Goal: Information Seeking & Learning: Learn about a topic

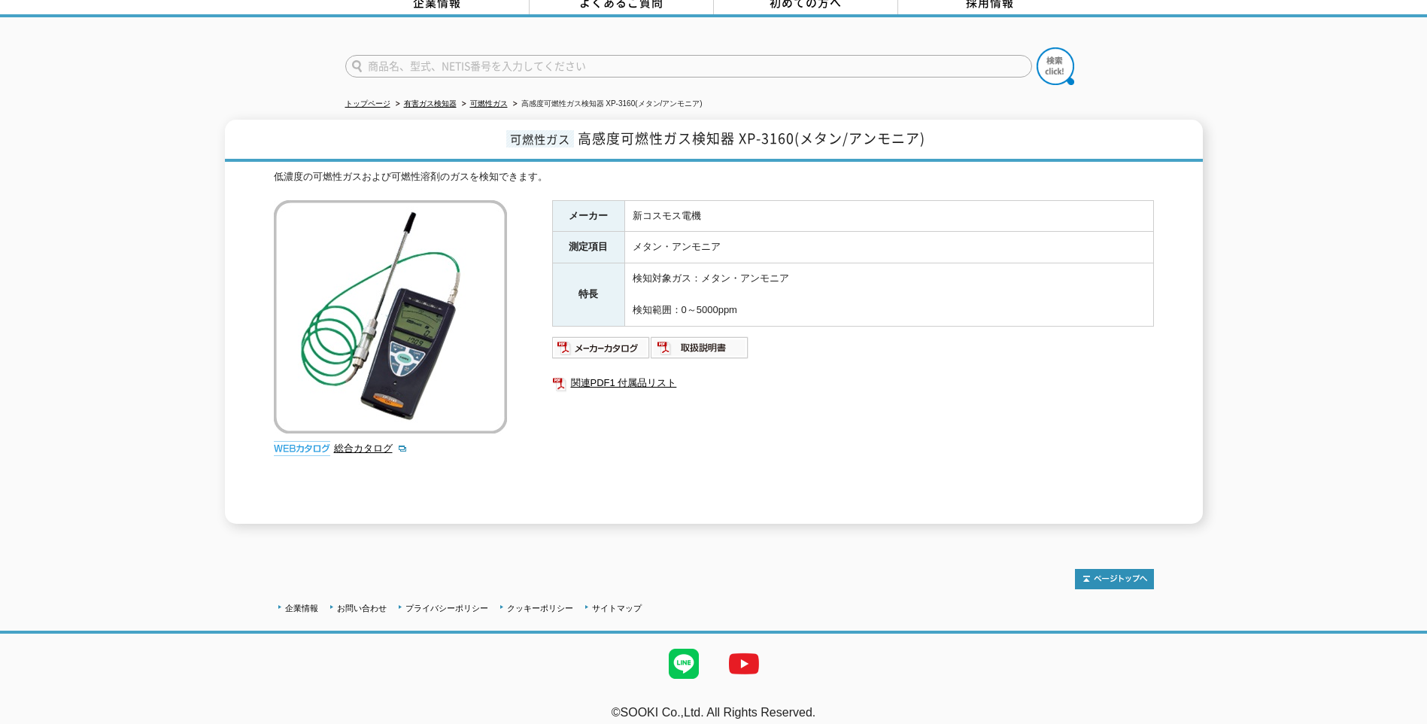
scroll to position [84, 0]
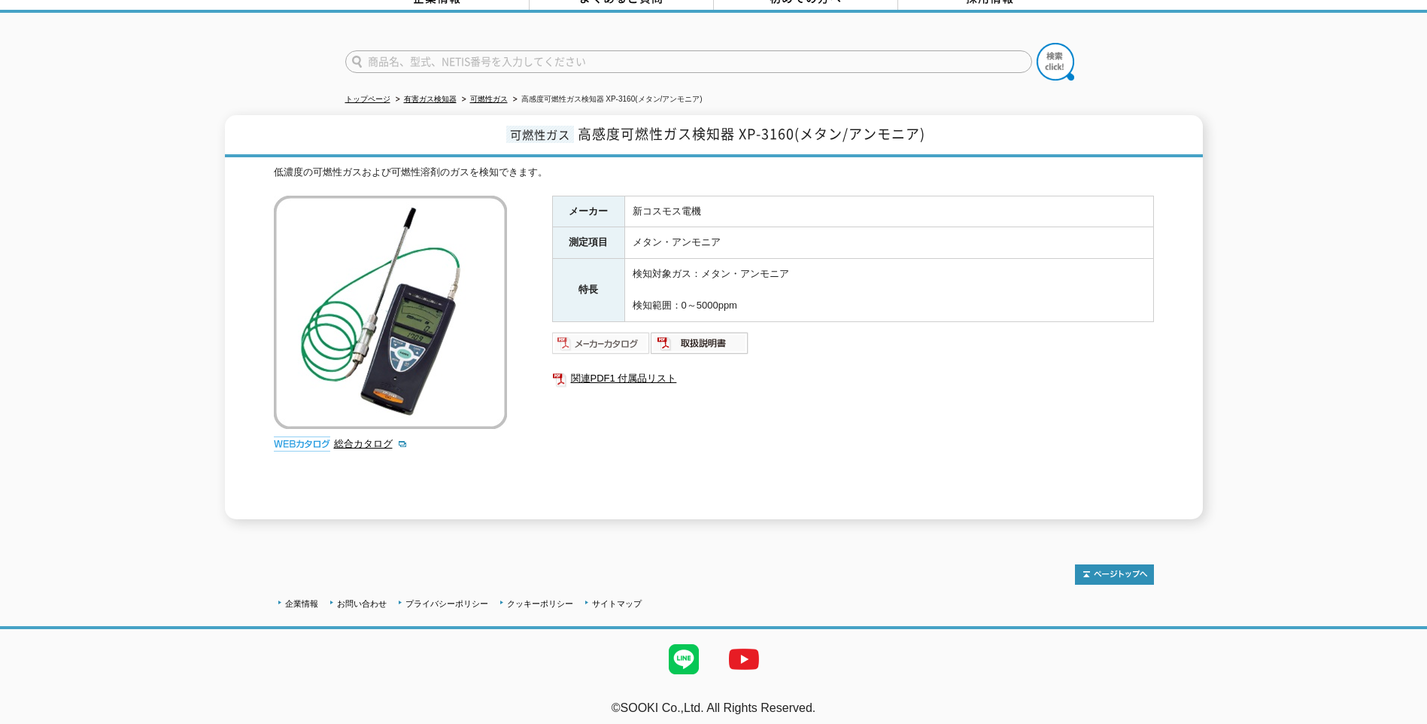
click at [606, 336] on img at bounding box center [601, 343] width 99 height 24
click at [966, 206] on td "新コスモス電機" at bounding box center [888, 212] width 529 height 32
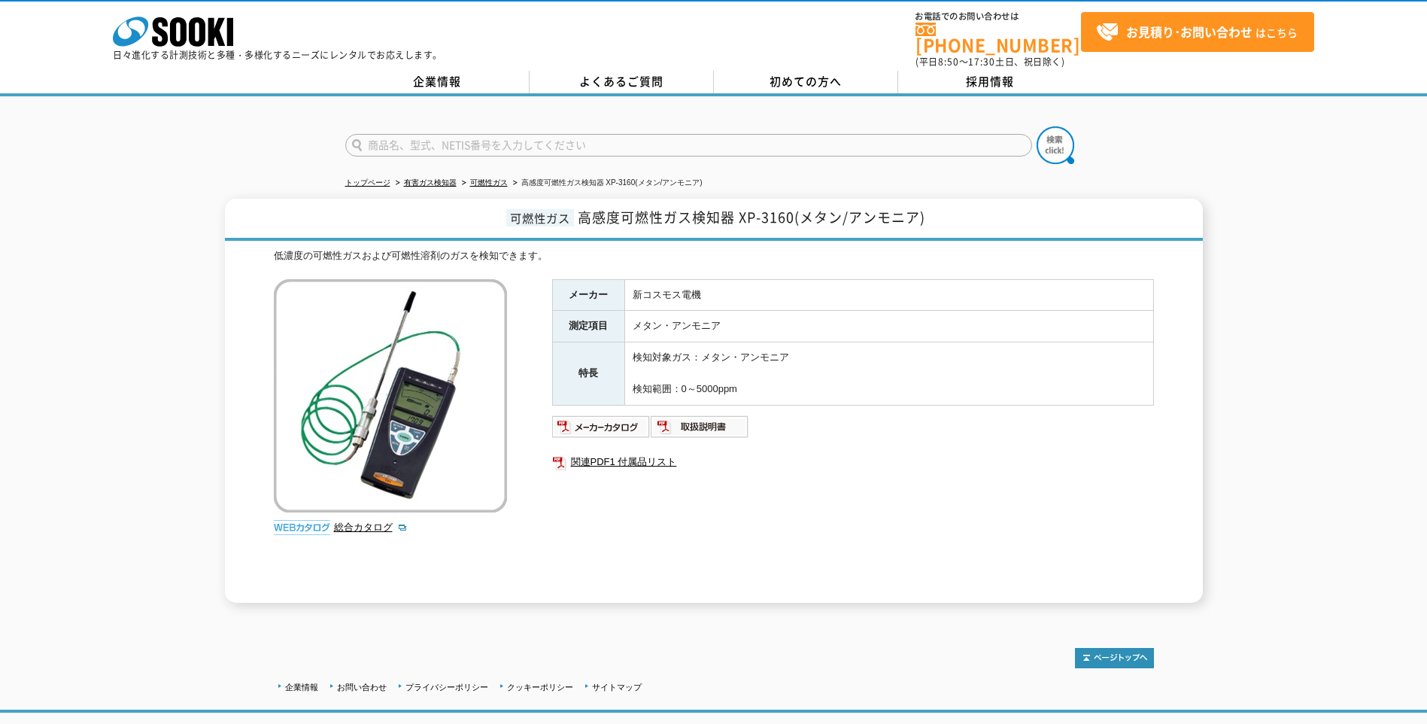
scroll to position [0, 0]
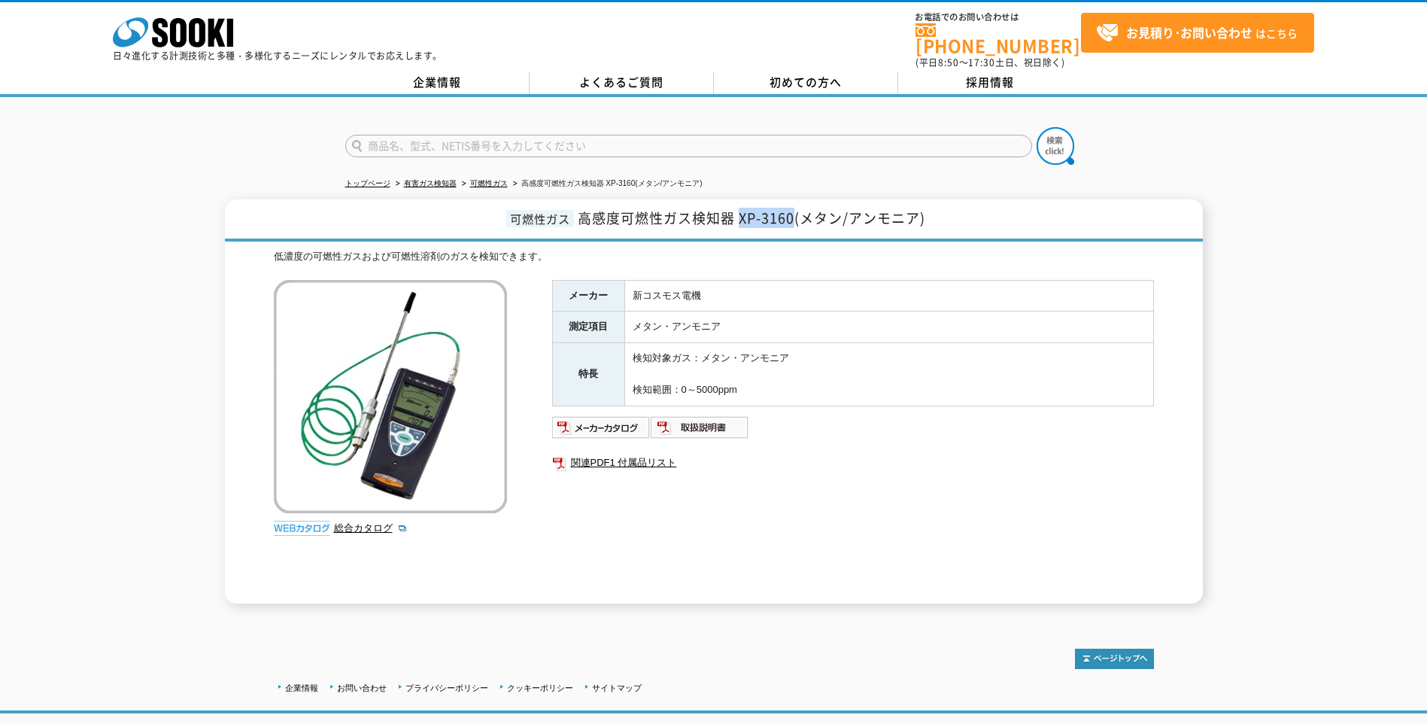
drag, startPoint x: 739, startPoint y: 204, endPoint x: 795, endPoint y: 212, distance: 56.3
click at [795, 212] on span "高感度可燃性ガス検知器 XP-3160(メタン/アンモニア)" at bounding box center [752, 218] width 348 height 20
click at [987, 296] on td "新コスモス電機" at bounding box center [888, 296] width 529 height 32
click at [928, 329] on td "メタン・アンモニア" at bounding box center [888, 327] width 529 height 32
click at [635, 418] on img at bounding box center [601, 427] width 99 height 24
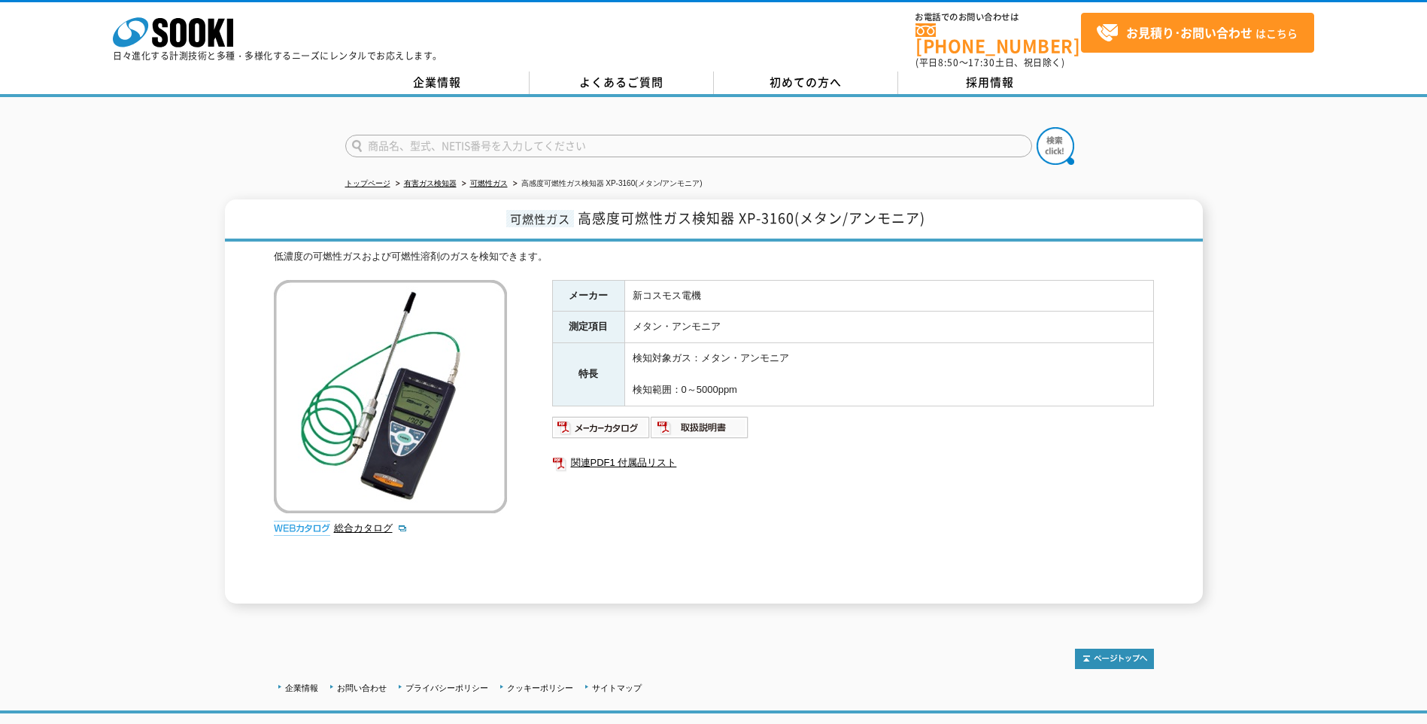
drag, startPoint x: 108, startPoint y: 343, endPoint x: 126, endPoint y: 331, distance: 22.3
click at [108, 343] on div "可燃性ガス 高感度可燃性ガス検知器 XP-3160(メタン/アンモニア) 低濃度の可燃性ガスおよび可燃性溶剤のガスを検知できます。 総合カタログ メーカー 新…" at bounding box center [713, 401] width 1427 height 404
drag, startPoint x: 738, startPoint y: 205, endPoint x: 794, endPoint y: 208, distance: 56.5
click at [794, 208] on span "高感度可燃性ガス検知器 XP-3160(メタン/アンモニア)" at bounding box center [752, 218] width 348 height 20
drag, startPoint x: 794, startPoint y: 208, endPoint x: 548, endPoint y: 210, distance: 246.0
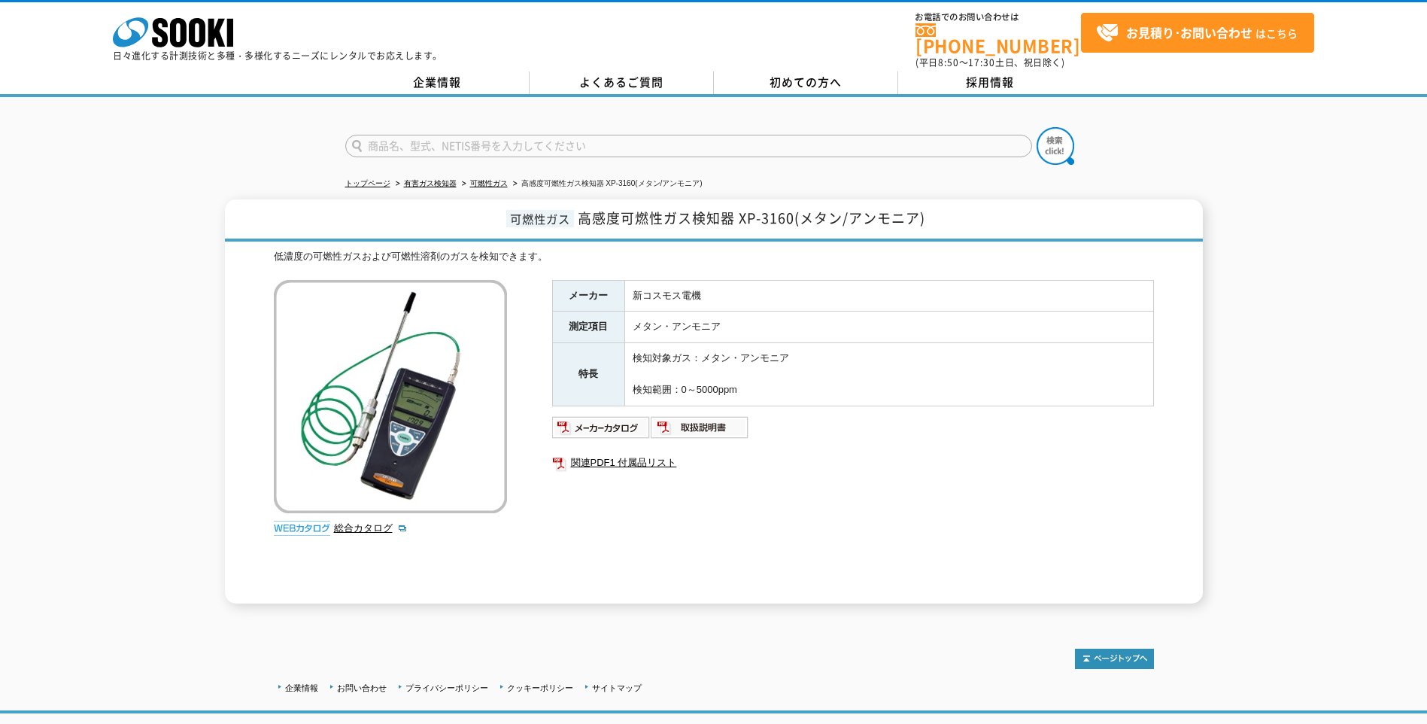
click at [548, 210] on span "可燃性ガス" at bounding box center [540, 218] width 68 height 17
drag, startPoint x: 632, startPoint y: 208, endPoint x: 794, endPoint y: 210, distance: 162.5
click at [794, 210] on span "高感度可燃性ガス検知器 XP-3160(メタン/アンモニア)" at bounding box center [752, 218] width 348 height 20
copy span "可燃性ガス検知器 XP-3160"
